Goal: Task Accomplishment & Management: Complete application form

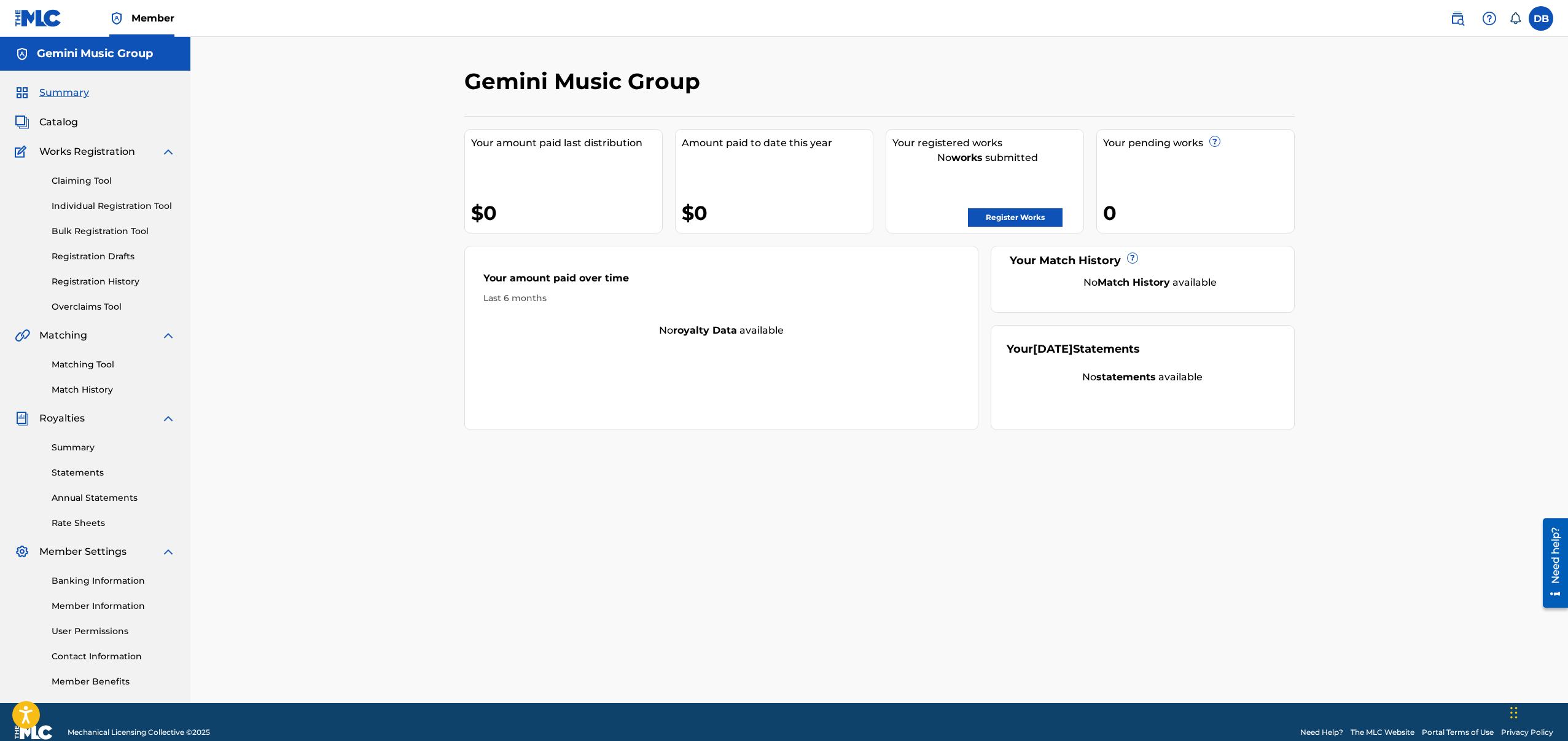
click at [1001, 157] on div "No works submitted" at bounding box center [987, 157] width 191 height 15
click at [78, 141] on div "Summary Catalog Works Registration Claiming Tool Individual Registration Tool B…" at bounding box center [95, 386] width 190 height 632
click at [79, 148] on span "Works Registration" at bounding box center [87, 151] width 96 height 15
click at [84, 208] on link "Individual Registration Tool" at bounding box center [113, 206] width 124 height 13
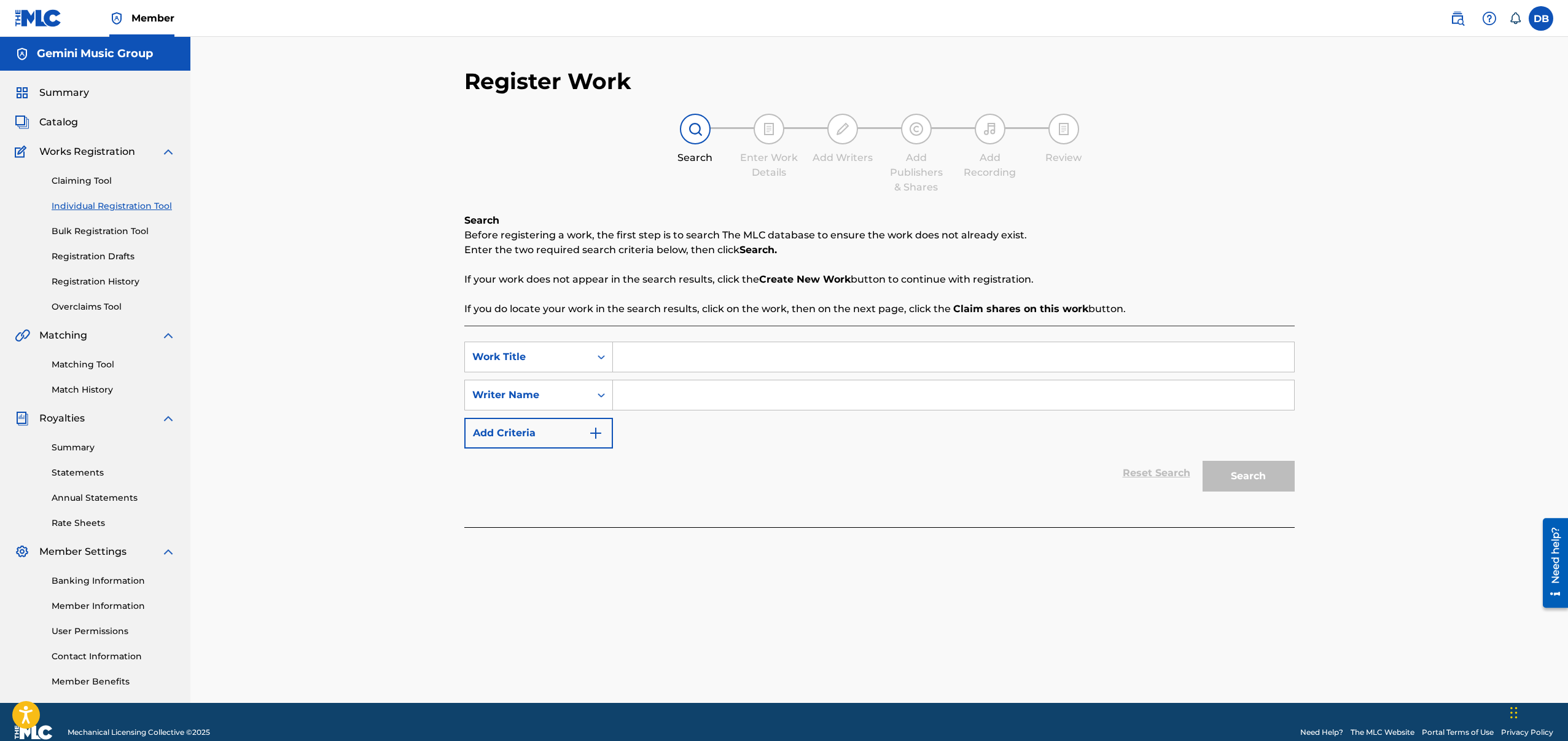
click at [90, 228] on link "Bulk Registration Tool" at bounding box center [113, 231] width 124 height 13
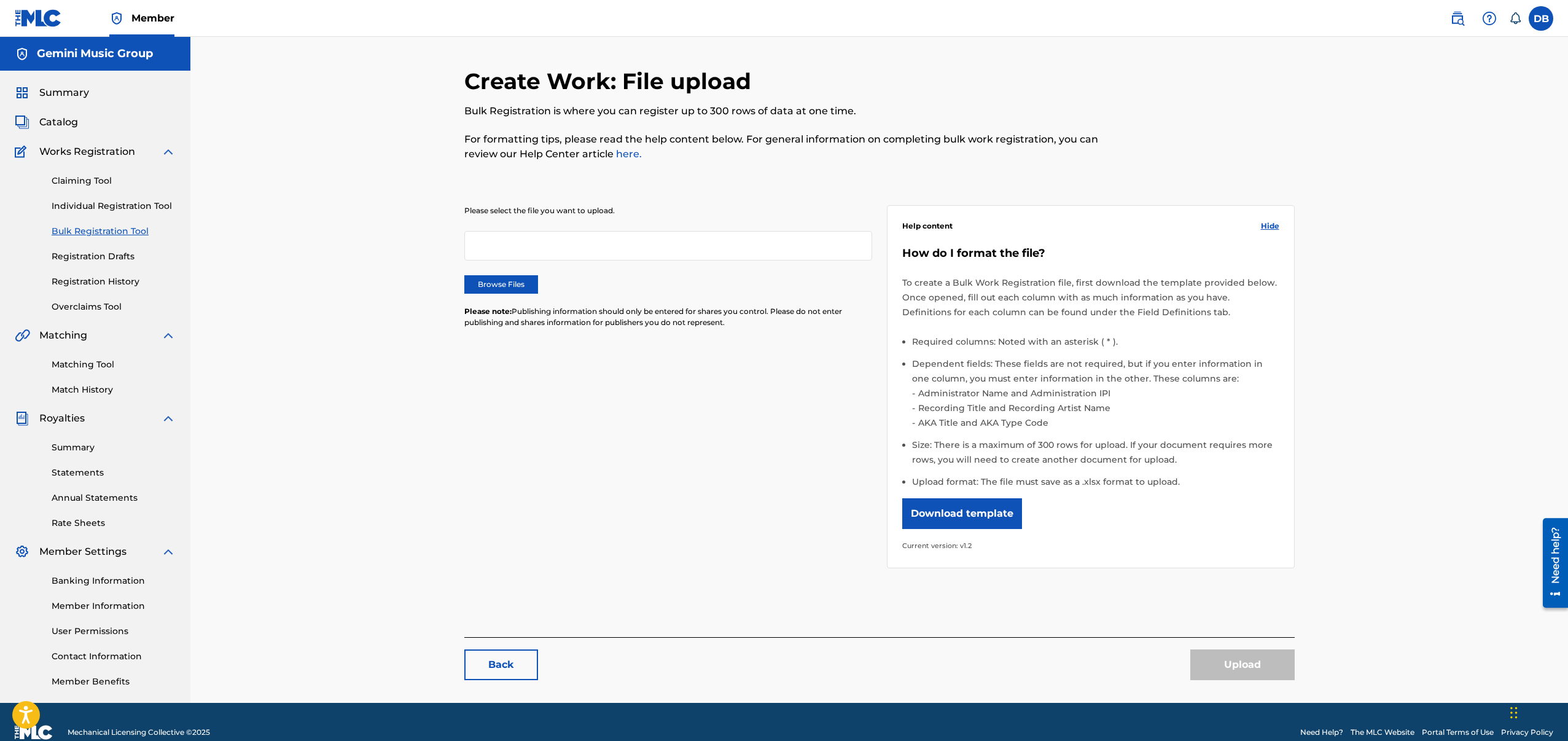
click at [517, 292] on label "Browse Files" at bounding box center [501, 284] width 74 height 18
click at [0, 0] on input "Browse Files" at bounding box center [0, 0] width 0 height 0
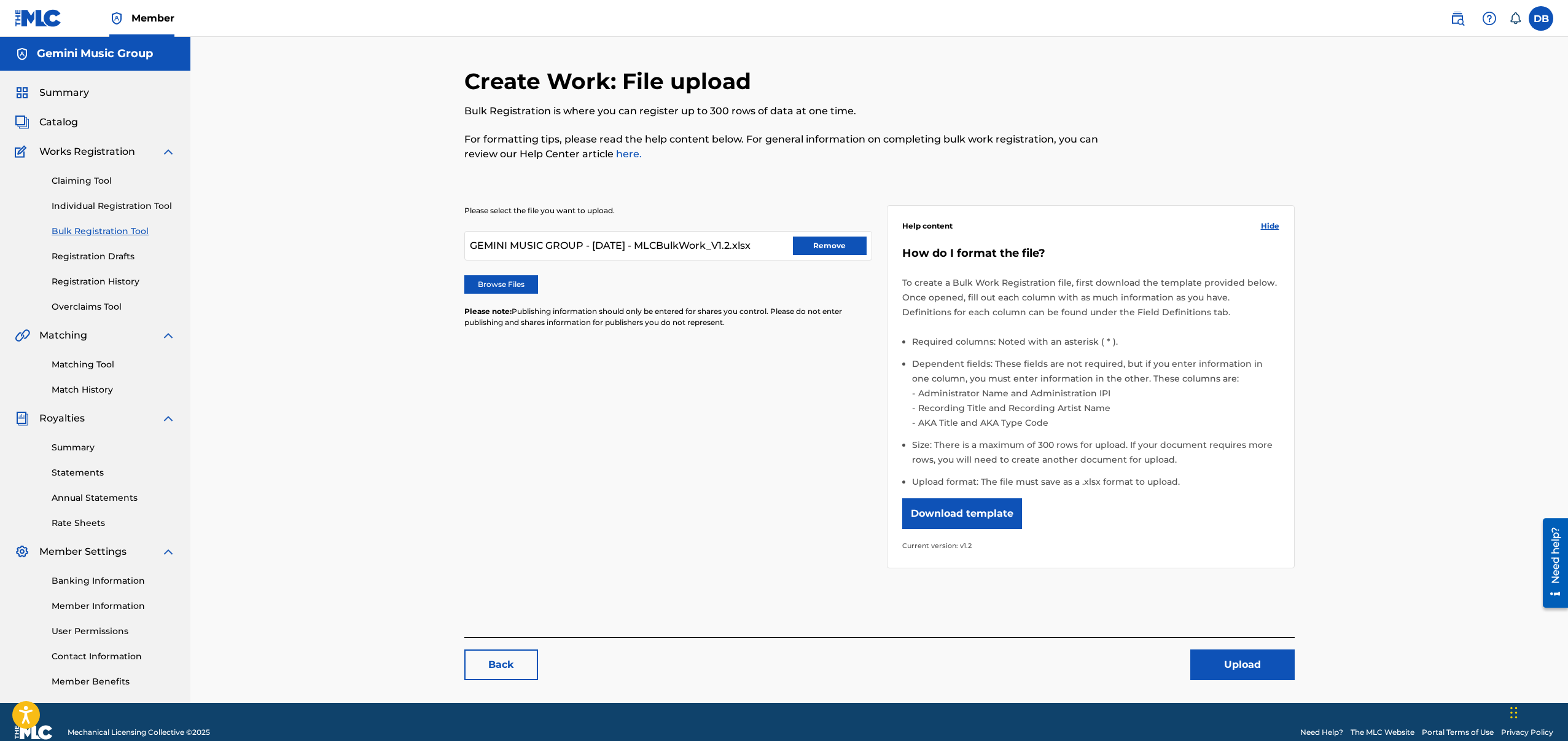
click at [1242, 667] on button "Upload" at bounding box center [1242, 664] width 105 height 30
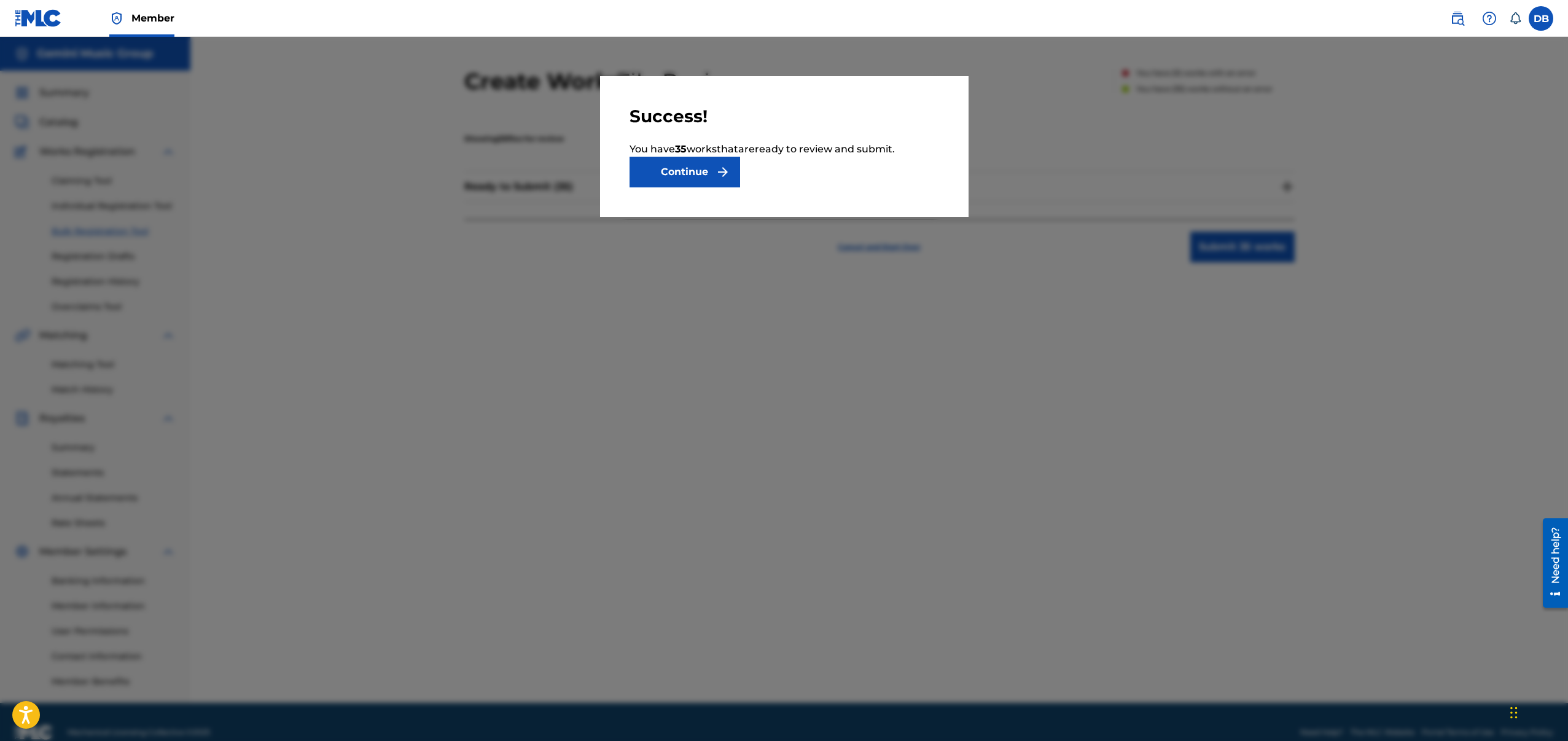
click at [703, 172] on button "Continue" at bounding box center [684, 172] width 110 height 30
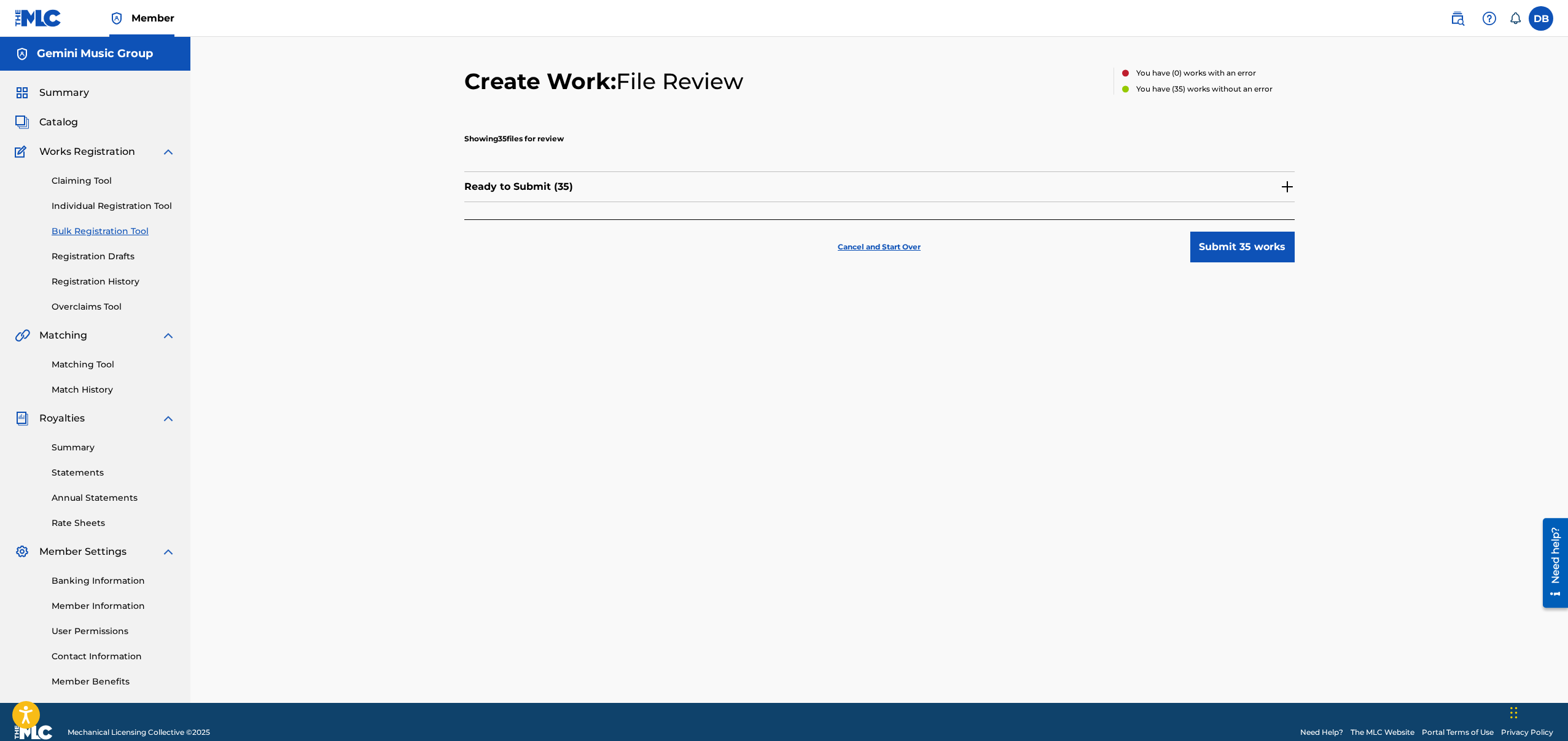
click at [1228, 257] on button "Submit 35 works" at bounding box center [1242, 247] width 105 height 30
